Goal: Task Accomplishment & Management: Manage account settings

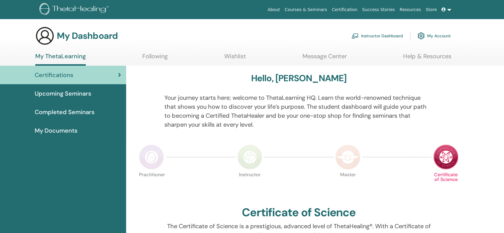
click at [386, 37] on link "Instructor Dashboard" at bounding box center [376, 35] width 51 height 13
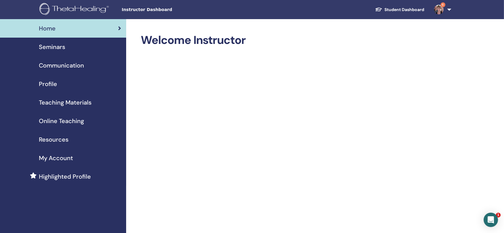
click at [65, 46] on div "Seminars" at bounding box center [63, 46] width 116 height 9
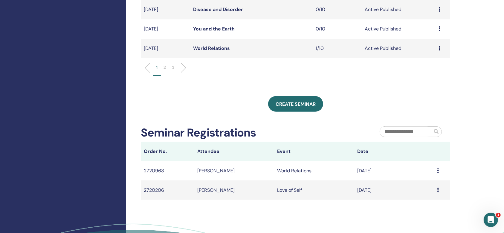
scroll to position [239, 0]
click at [173, 67] on p "3" at bounding box center [173, 67] width 2 height 6
click at [164, 71] on li "2" at bounding box center [165, 70] width 8 height 12
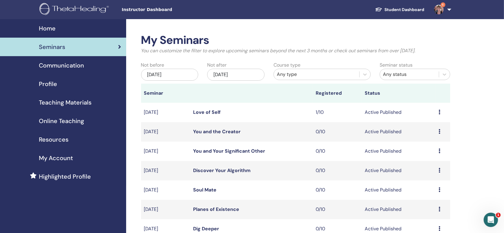
scroll to position [159, 0]
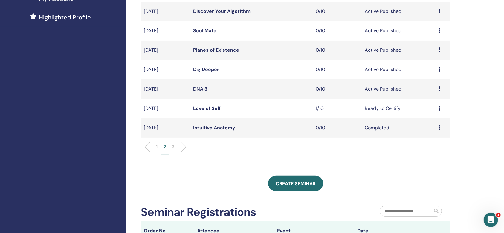
click at [157, 145] on p "1" at bounding box center [156, 147] width 1 height 6
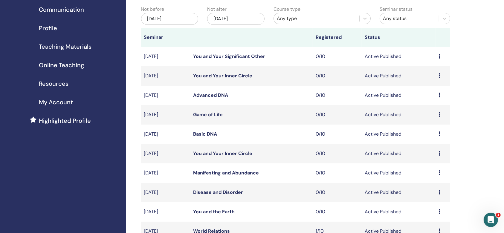
scroll to position [40, 0]
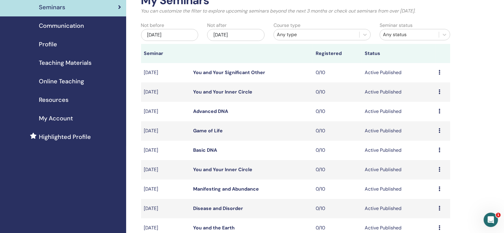
click at [256, 34] on div "Nov/25, 2025" at bounding box center [235, 35] width 57 height 12
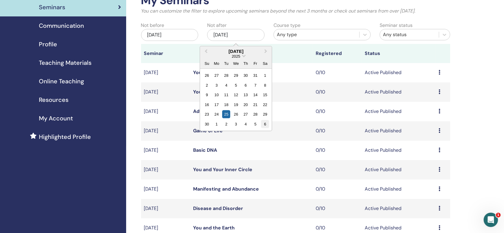
click at [262, 123] on div "6" at bounding box center [265, 124] width 8 height 8
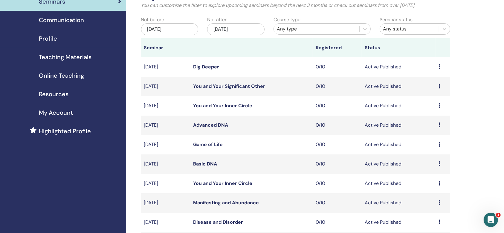
scroll to position [205, 0]
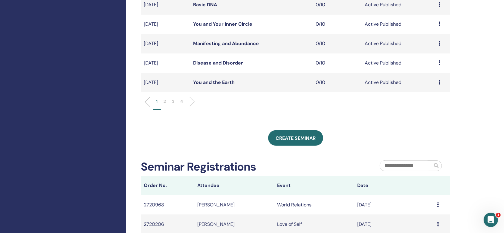
click at [167, 101] on li "2" at bounding box center [165, 104] width 8 height 12
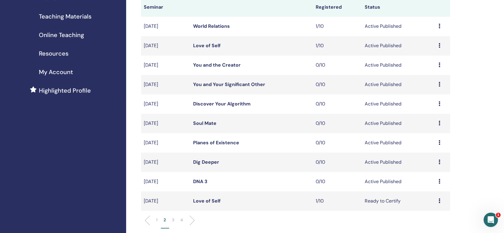
scroll to position [165, 0]
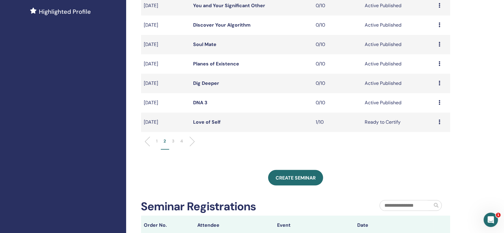
click at [157, 142] on p "1" at bounding box center [156, 141] width 1 height 6
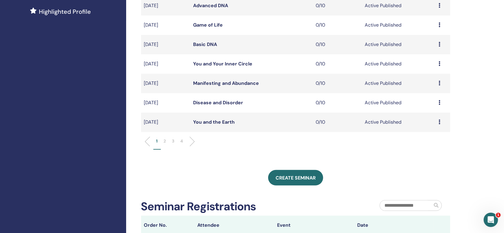
click at [253, 17] on td "Game of Life" at bounding box center [251, 25] width 123 height 19
click at [294, 32] on td "Game of Life" at bounding box center [251, 25] width 123 height 19
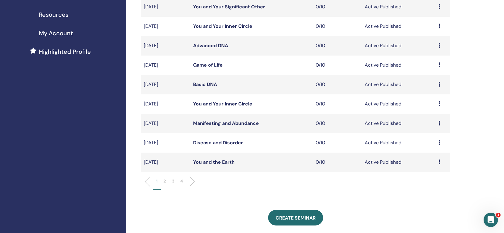
click at [165, 180] on p "2" at bounding box center [165, 181] width 2 height 6
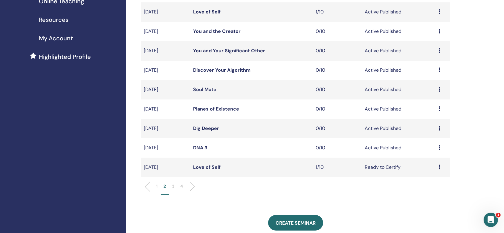
scroll to position [205, 0]
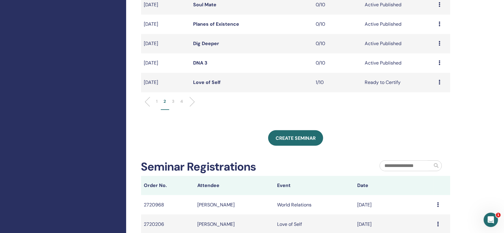
click at [156, 101] on p "1" at bounding box center [156, 101] width 1 height 6
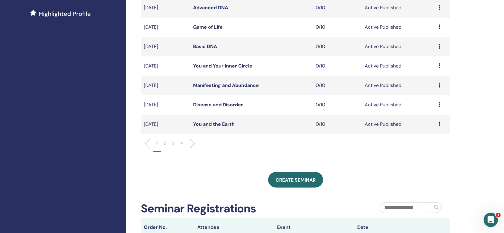
scroll to position [125, 0]
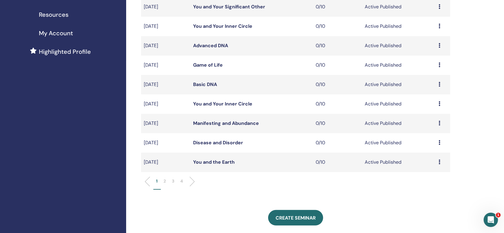
click at [439, 104] on icon at bounding box center [439, 103] width 2 height 5
click at [432, 133] on p "Cancel" at bounding box center [429, 135] width 23 height 7
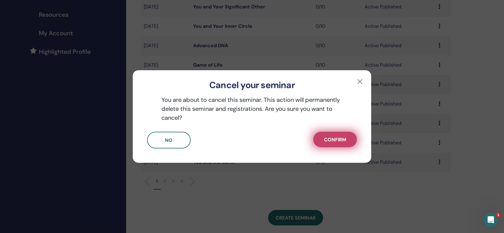
click at [337, 136] on button "Confirm" at bounding box center [335, 140] width 44 height 16
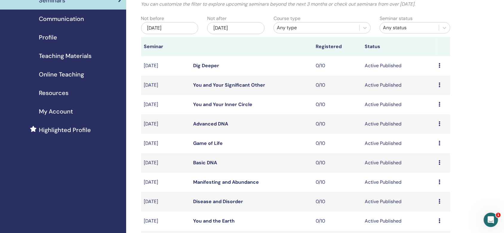
scroll to position [45, 0]
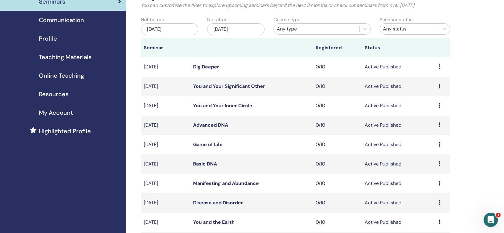
click at [248, 28] on div "Dec/06, 2025" at bounding box center [235, 29] width 57 height 12
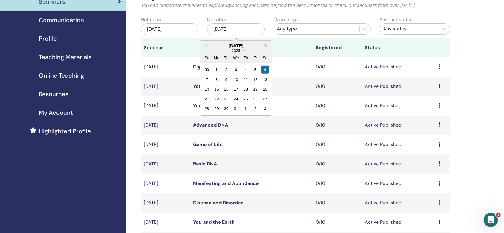
click at [266, 43] on button "Next Month" at bounding box center [267, 46] width 10 height 10
click at [227, 80] on div "6" at bounding box center [226, 79] width 8 height 8
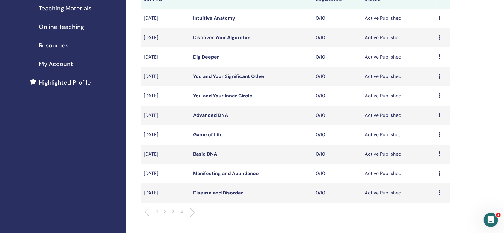
scroll to position [125, 0]
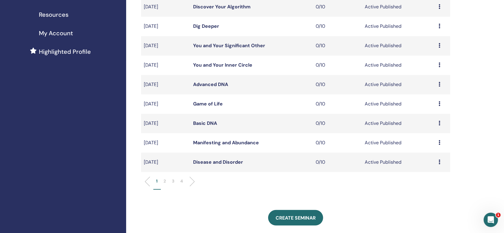
click at [166, 178] on li "2" at bounding box center [165, 184] width 8 height 12
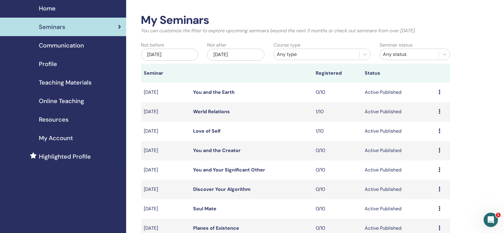
scroll to position [0, 0]
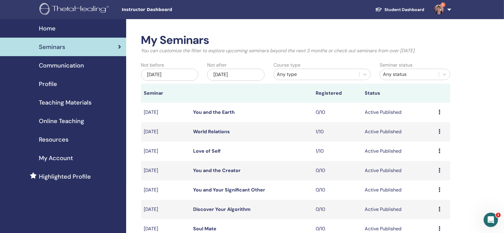
click at [440, 7] on img at bounding box center [439, 10] width 10 height 10
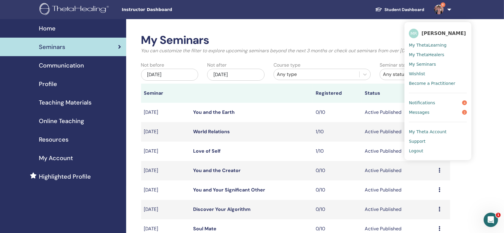
click at [418, 62] on span "My Seminars" at bounding box center [422, 64] width 27 height 5
